Goal: Information Seeking & Learning: Learn about a topic

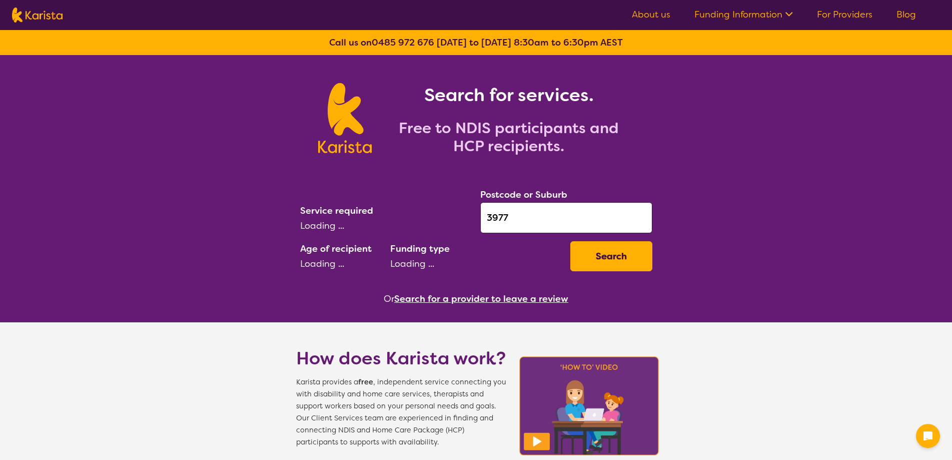
select select "Physiotherapy"
select select "AS"
select select "NDIS"
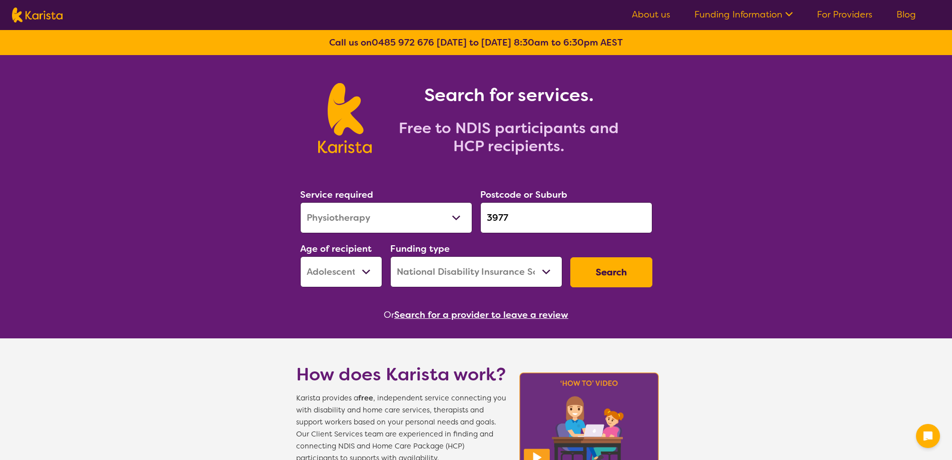
click at [519, 213] on input "3977" at bounding box center [566, 217] width 172 height 31
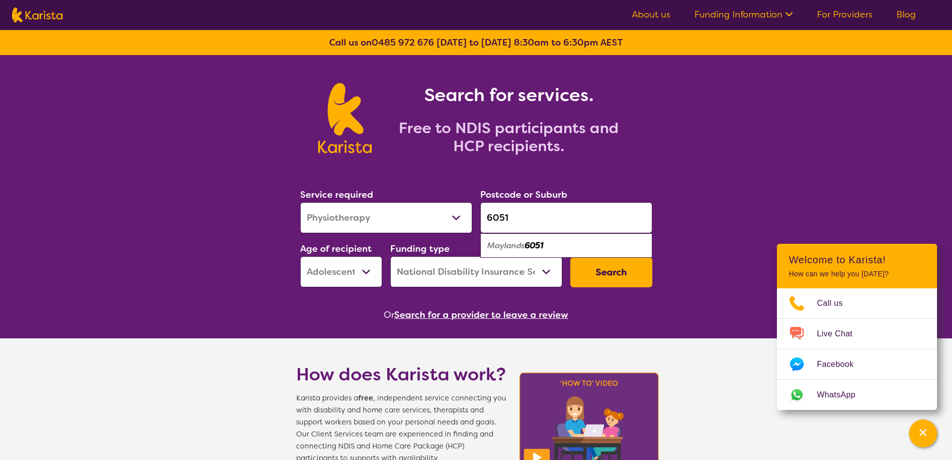
type input "6051"
click at [505, 247] on em "Maylands" at bounding box center [506, 245] width 38 height 11
click at [383, 217] on select "Allied Health Assistant Assessment ([MEDICAL_DATA] or [MEDICAL_DATA]) Behaviour…" at bounding box center [386, 217] width 172 height 31
select select "[MEDICAL_DATA]"
click at [300, 202] on select "Allied Health Assistant Assessment ([MEDICAL_DATA] or [MEDICAL_DATA]) Behaviour…" at bounding box center [386, 217] width 172 height 31
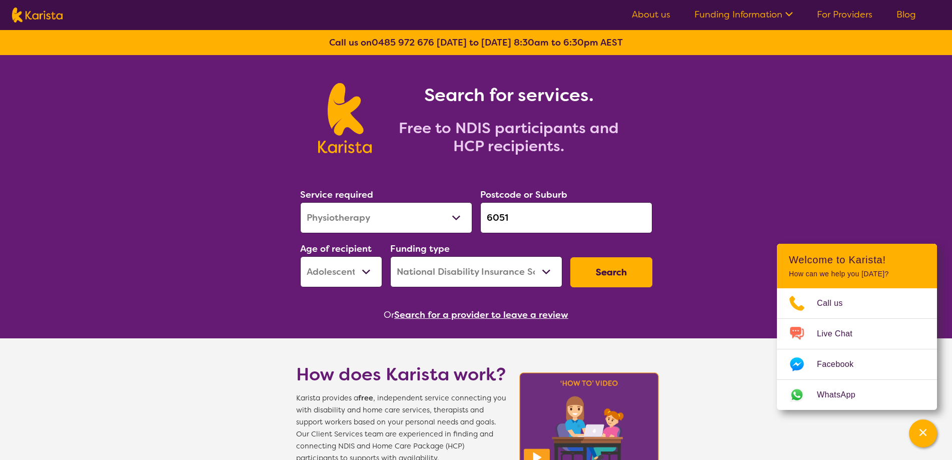
click at [604, 280] on button "Search" at bounding box center [611, 272] width 82 height 30
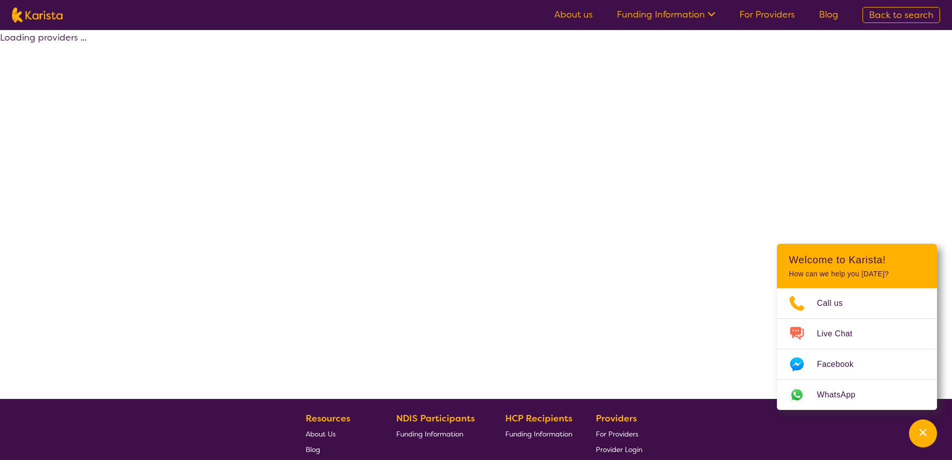
select select "by_score"
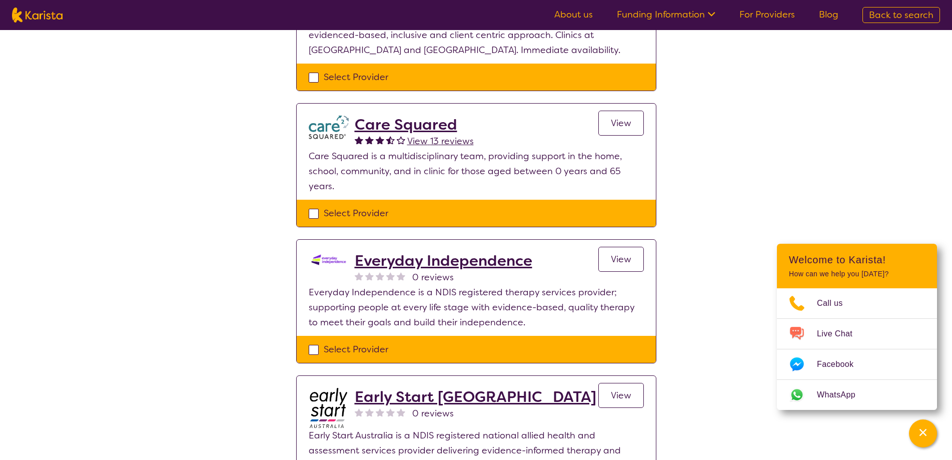
scroll to position [150, 0]
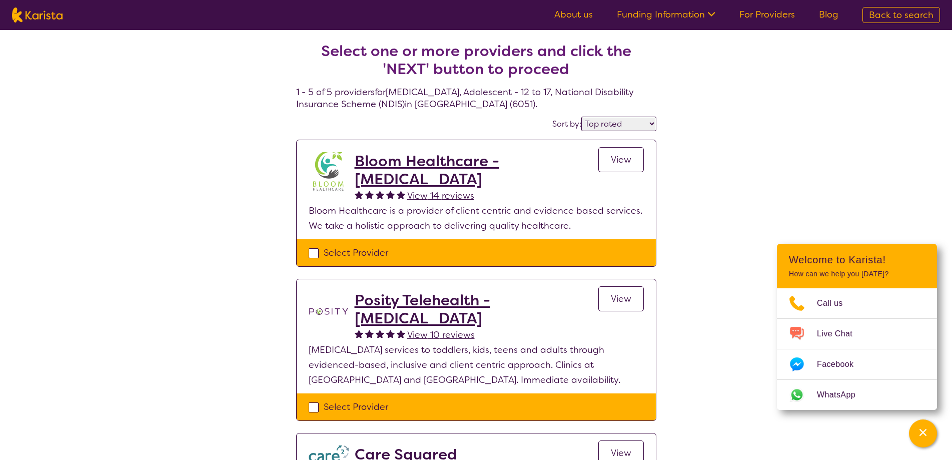
select select "[MEDICAL_DATA]"
select select "AS"
select select "NDIS"
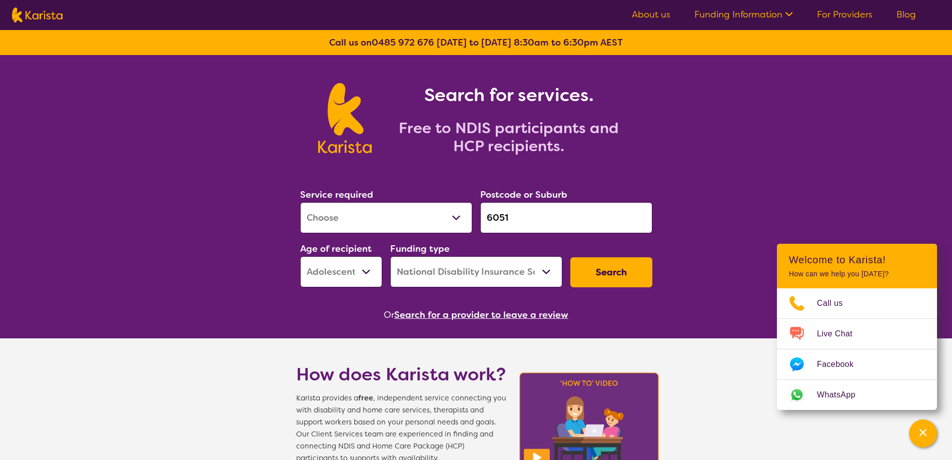
click at [341, 265] on select "Early Childhood - 0 to 9 Child - 10 to 11 Adolescent - 12 to 17 Adult - 18 to 6…" at bounding box center [341, 271] width 82 height 31
select select "EC"
click at [300, 256] on select "Early Childhood - 0 to 9 Child - 10 to 11 Adolescent - 12 to 17 Adult - 18 to 6…" at bounding box center [341, 271] width 82 height 31
click at [603, 278] on button "Search" at bounding box center [611, 272] width 82 height 30
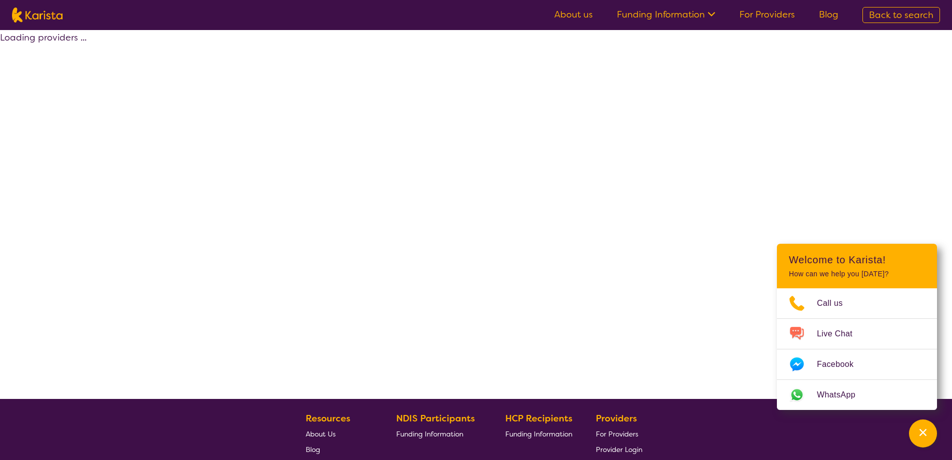
select select "by_score"
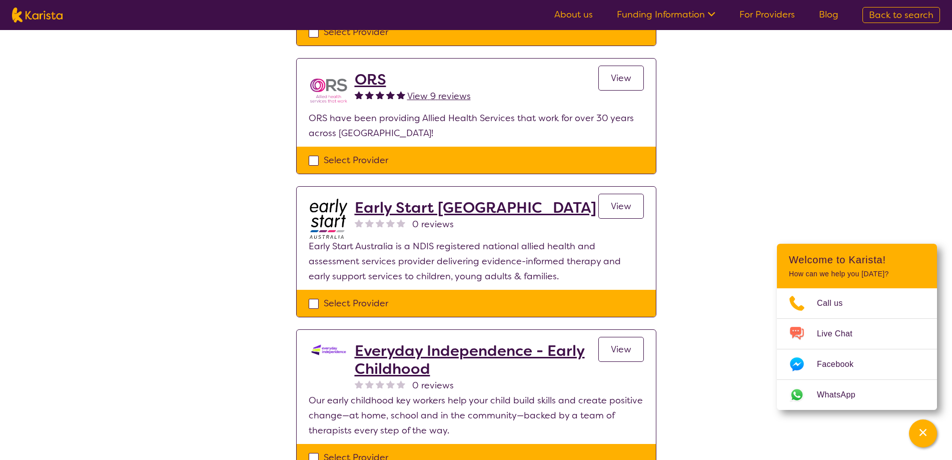
scroll to position [150, 0]
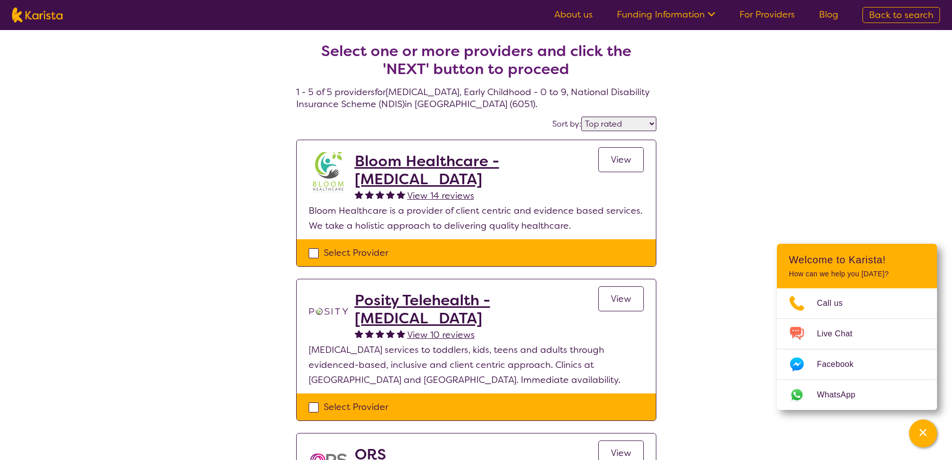
select select "[MEDICAL_DATA]"
select select "EC"
select select "NDIS"
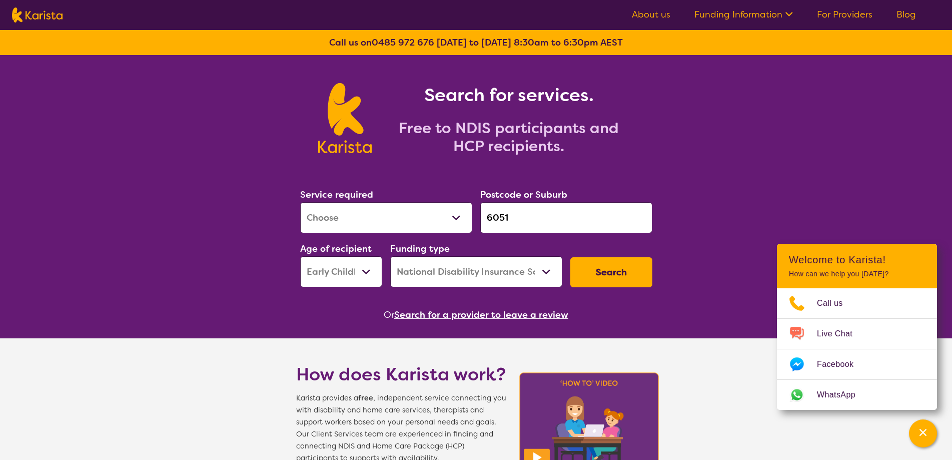
click at [402, 202] on div "Service required Allied Health Assistant Assessment ([MEDICAL_DATA] or [MEDICAL…" at bounding box center [386, 210] width 172 height 46
click at [387, 215] on select "Allied Health Assistant Assessment ([MEDICAL_DATA] or [MEDICAL_DATA]) Behaviour…" at bounding box center [386, 217] width 172 height 31
select select "[MEDICAL_DATA]"
click at [300, 202] on select "Allied Health Assistant Assessment ([MEDICAL_DATA] or [MEDICAL_DATA]) Behaviour…" at bounding box center [386, 217] width 172 height 31
click at [611, 264] on button "Search" at bounding box center [611, 272] width 82 height 30
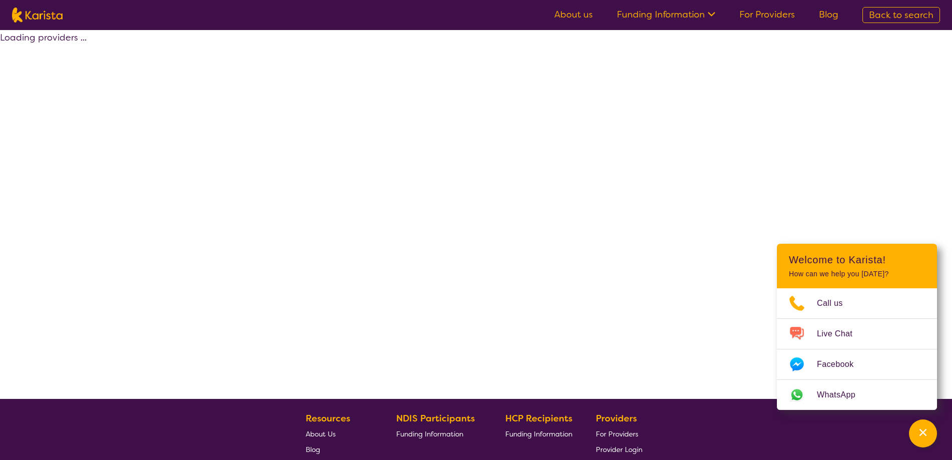
select select "by_score"
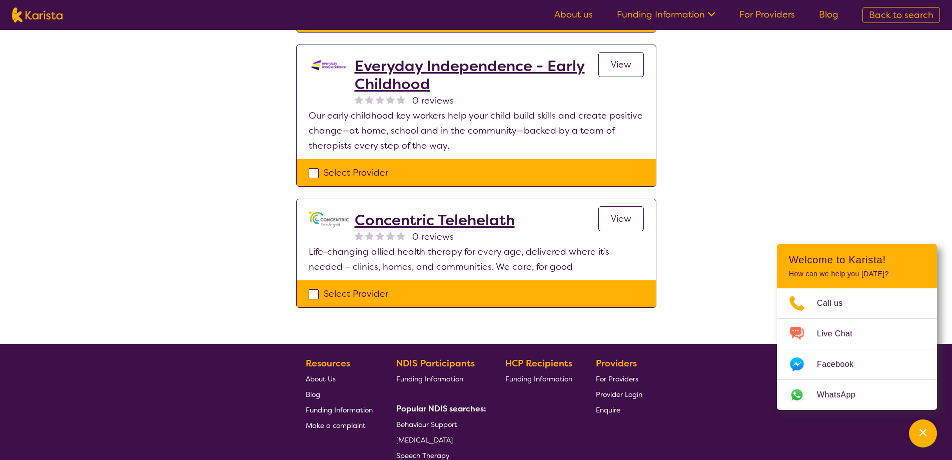
scroll to position [480, 0]
